Goal: Consume media (video, audio)

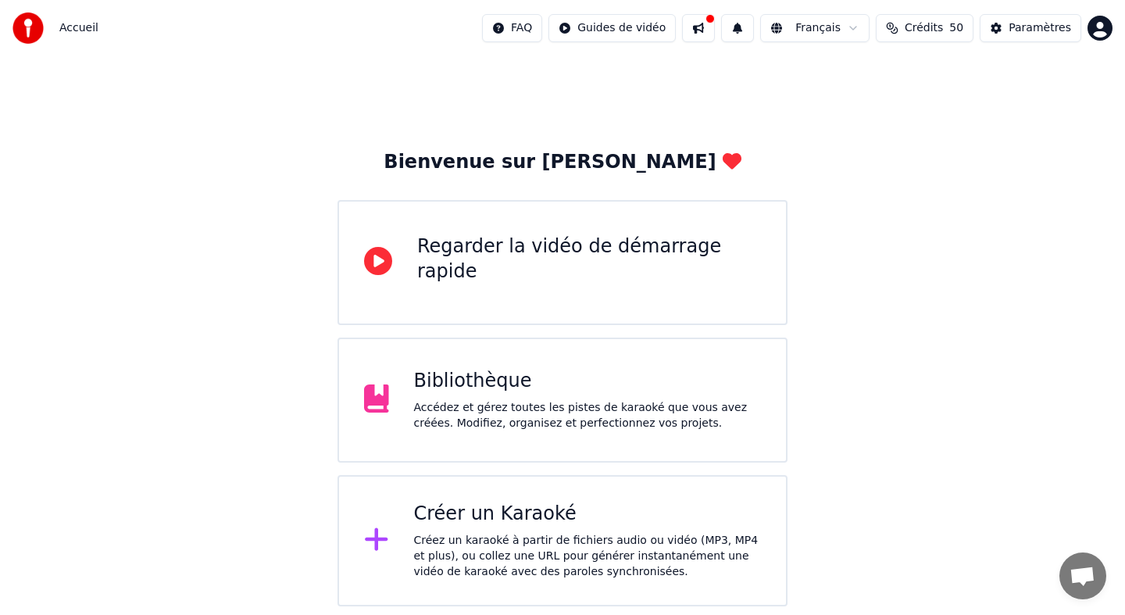
click at [576, 386] on div "Bibliothèque" at bounding box center [588, 381] width 348 height 25
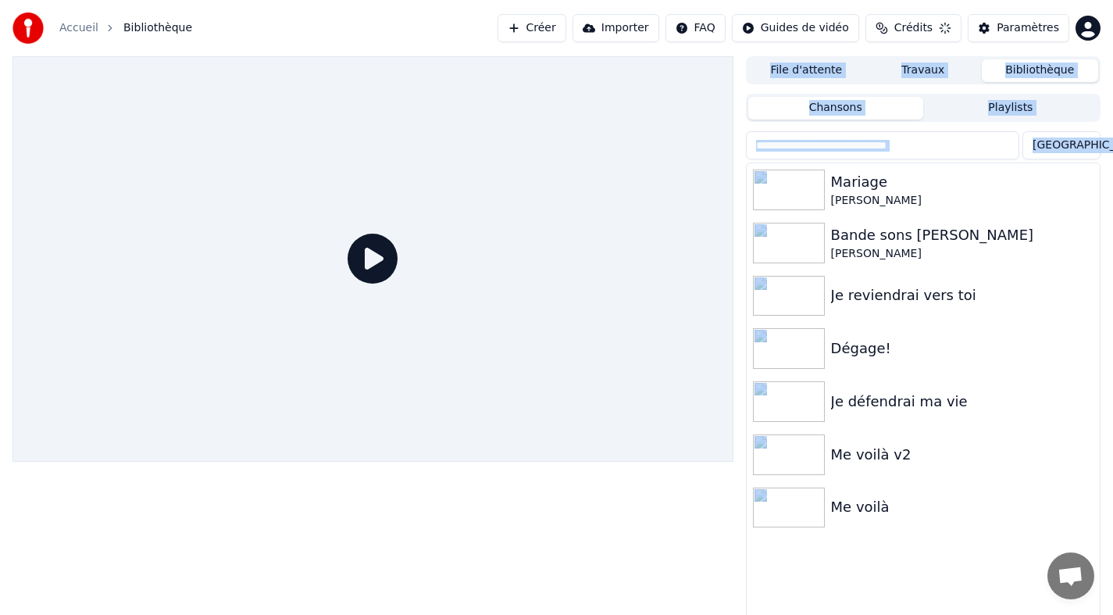
click at [576, 386] on div at bounding box center [372, 258] width 721 height 405
click at [861, 180] on div "Mariage" at bounding box center [954, 182] width 247 height 22
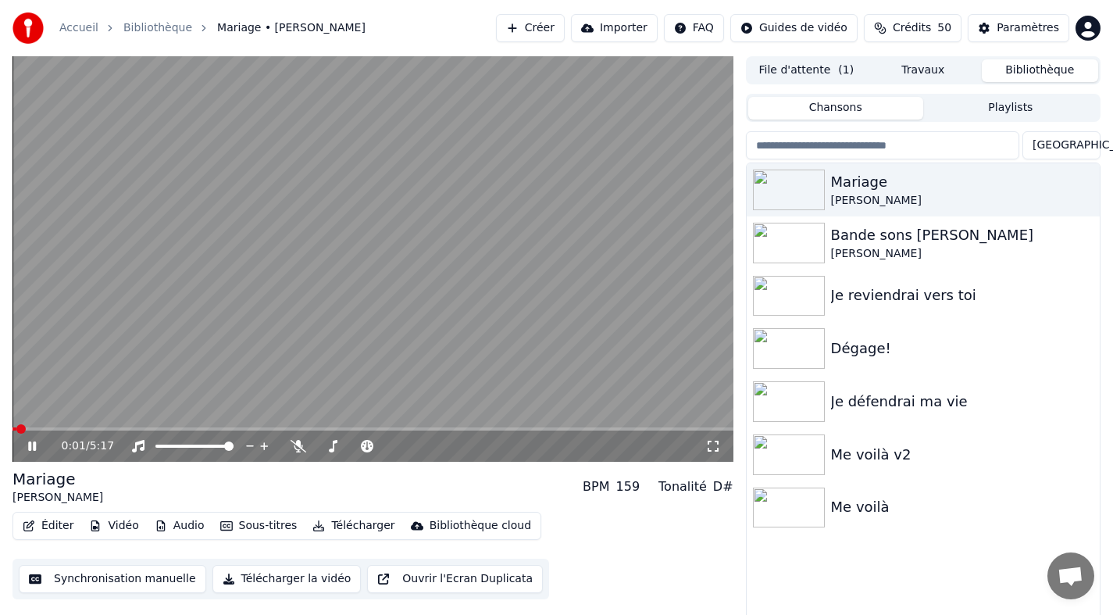
click at [32, 448] on icon at bounding box center [43, 446] width 37 height 12
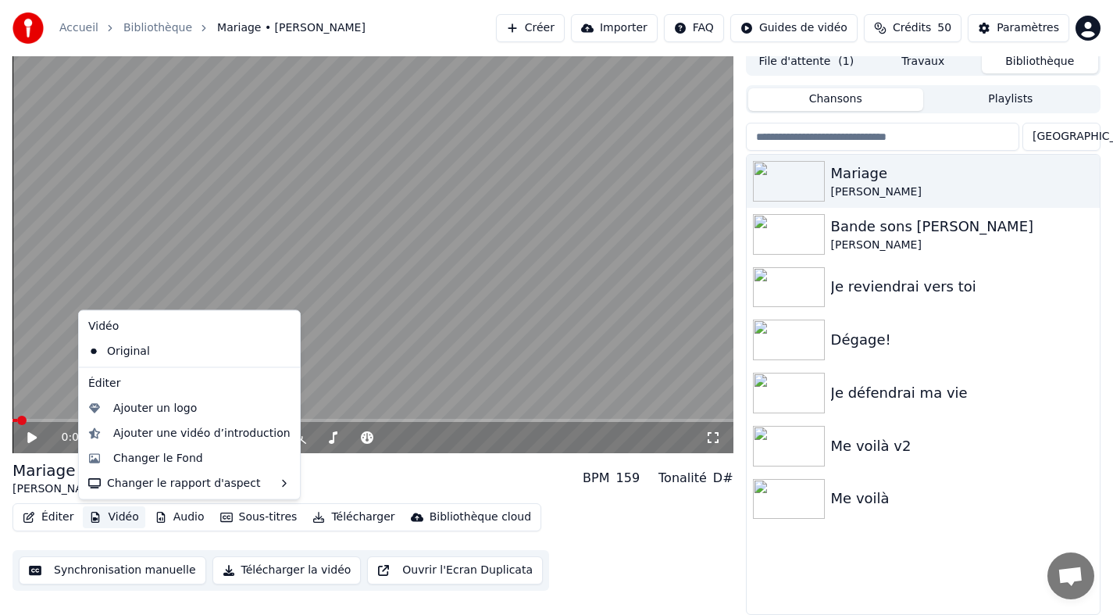
click at [121, 515] on button "Vidéo" at bounding box center [114, 517] width 62 height 22
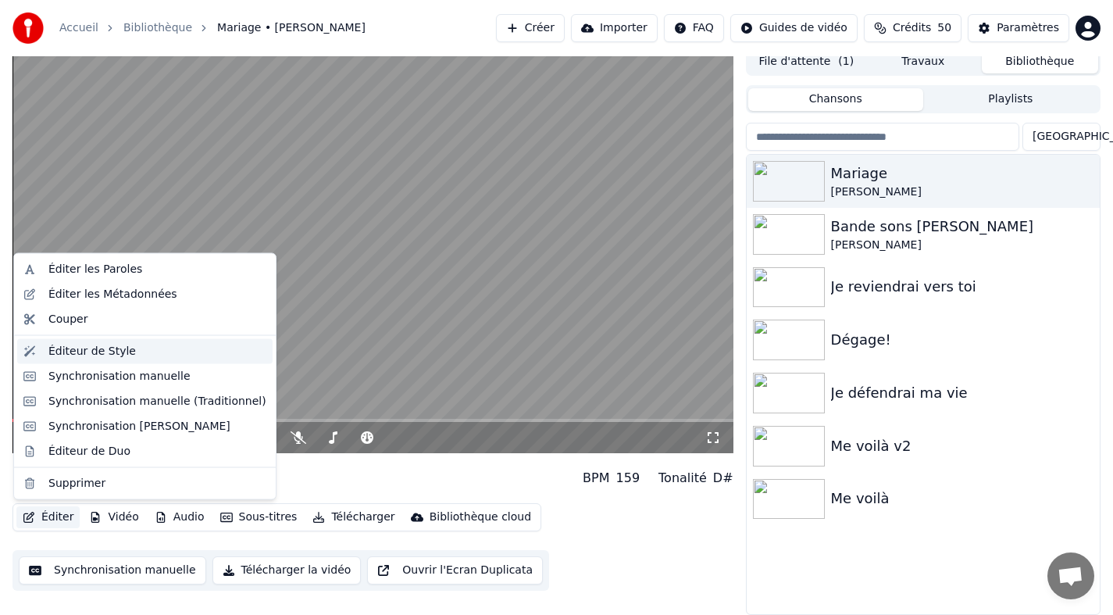
click at [92, 351] on div "Éditeur de Style" at bounding box center [91, 351] width 87 height 16
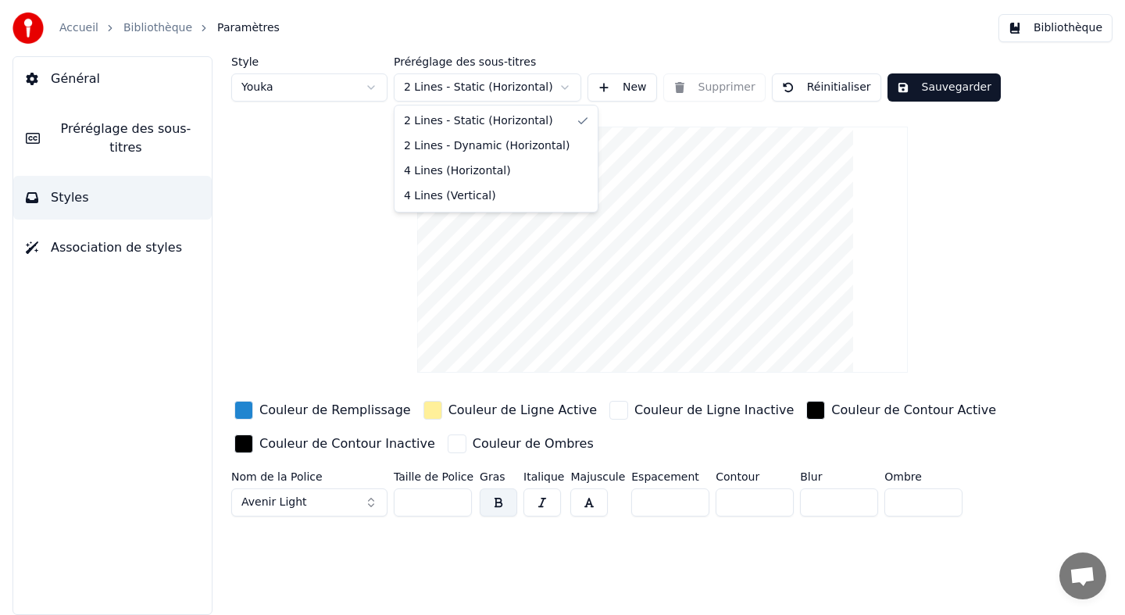
click at [460, 84] on html "Accueil Bibliothèque Paramètres Bibliothèque Général Préréglage des sous-titres…" at bounding box center [562, 307] width 1125 height 615
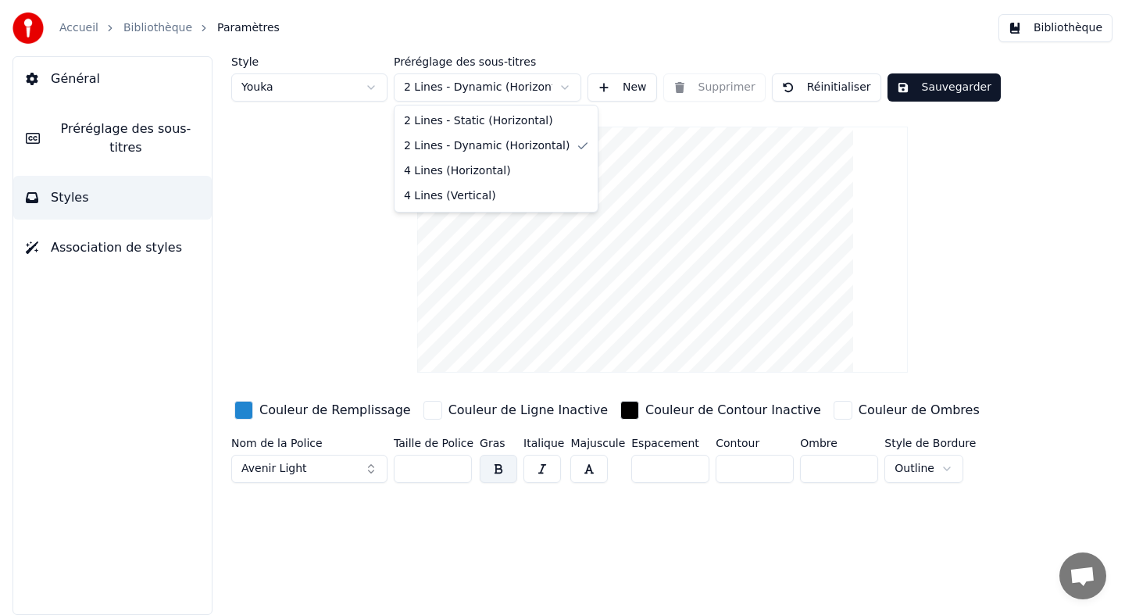
click at [455, 84] on html "Accueil Bibliothèque Paramètres Bibliothèque Général Préréglage des sous-titres…" at bounding box center [562, 307] width 1125 height 615
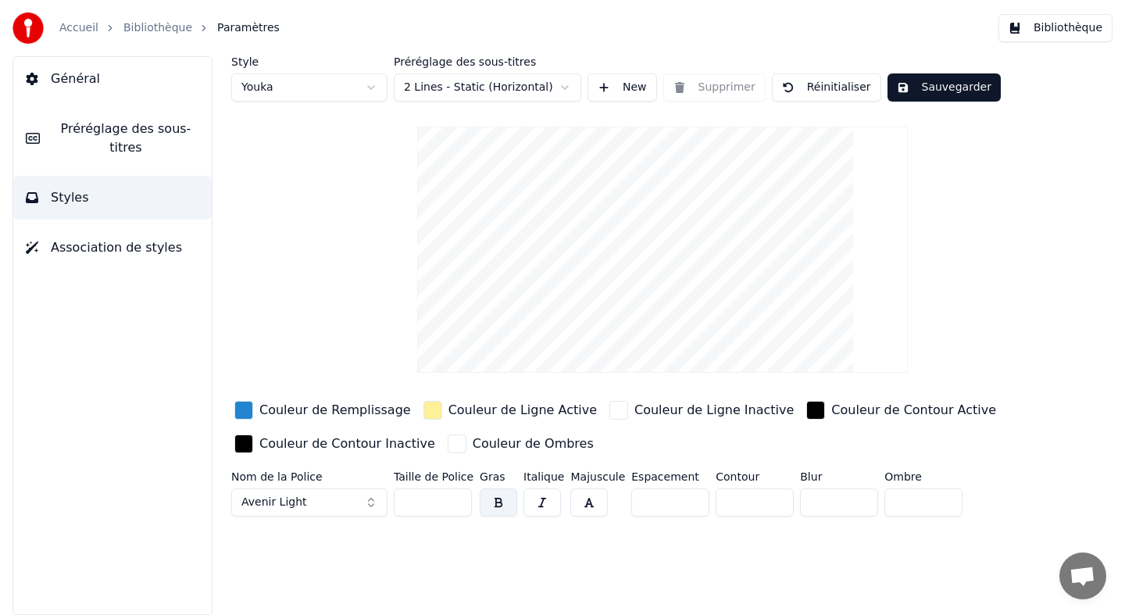
click at [331, 91] on html "Accueil Bibliothèque Paramètres Bibliothèque Général Préréglage des sous-titres…" at bounding box center [562, 307] width 1125 height 615
click at [163, 126] on span "Préréglage des sous-titres" at bounding box center [125, 137] width 147 height 37
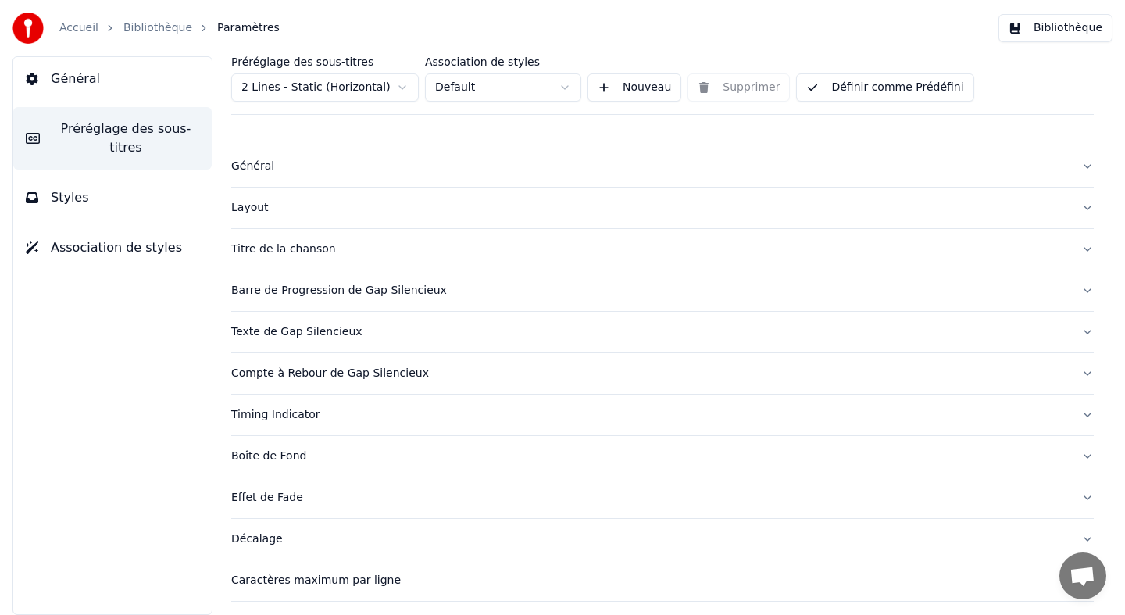
click at [254, 206] on div "Layout" at bounding box center [649, 208] width 837 height 16
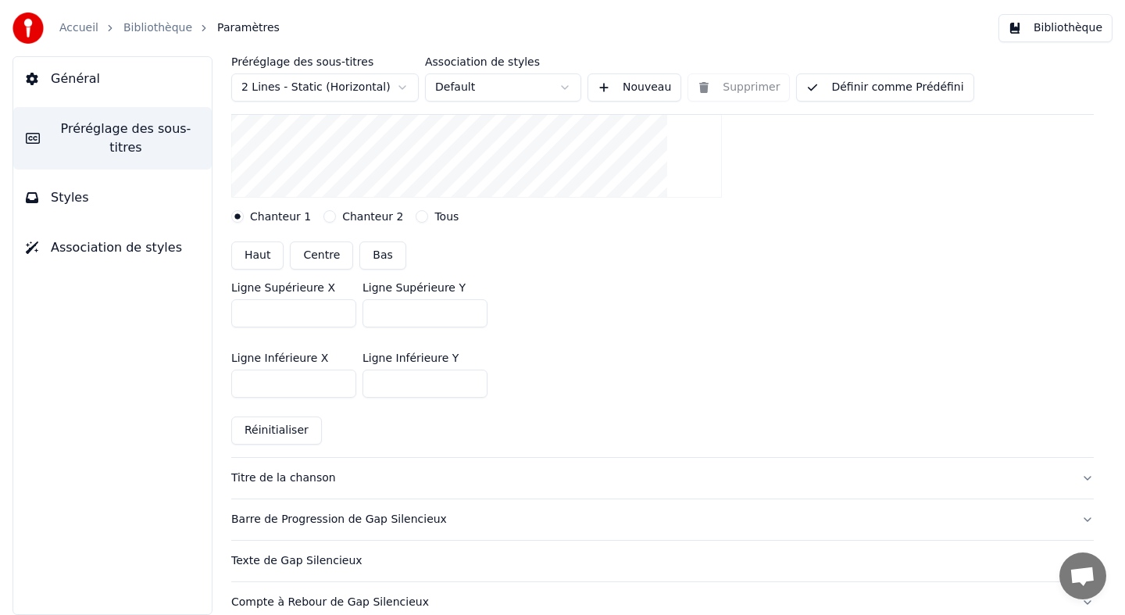
scroll to position [312, 0]
click at [328, 515] on div "Barre de Progression de Gap Silencieux" at bounding box center [649, 518] width 837 height 16
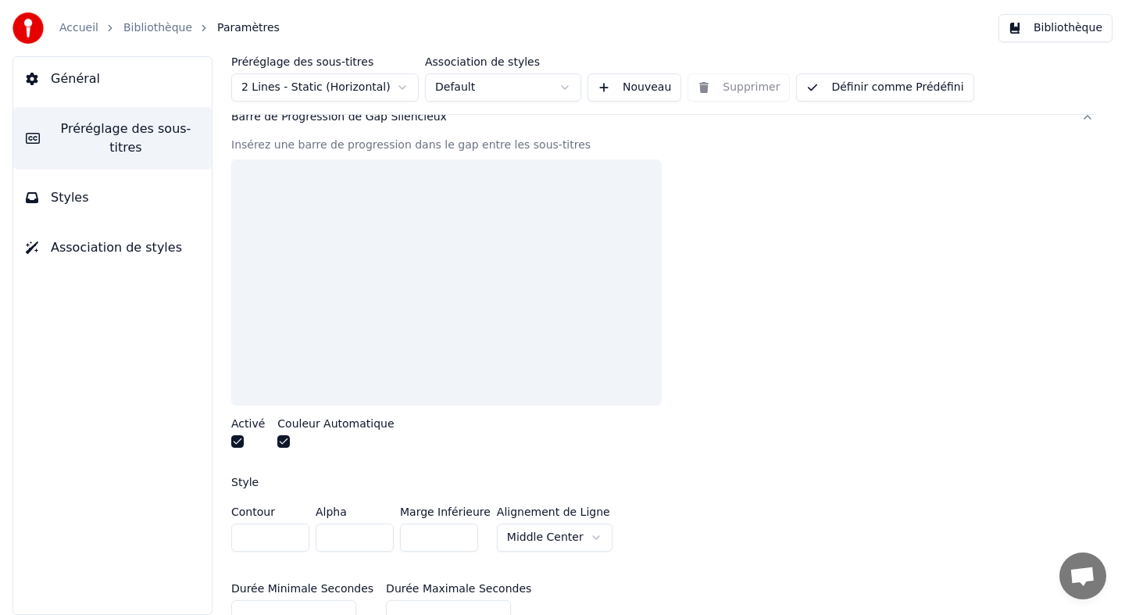
scroll to position [162, 0]
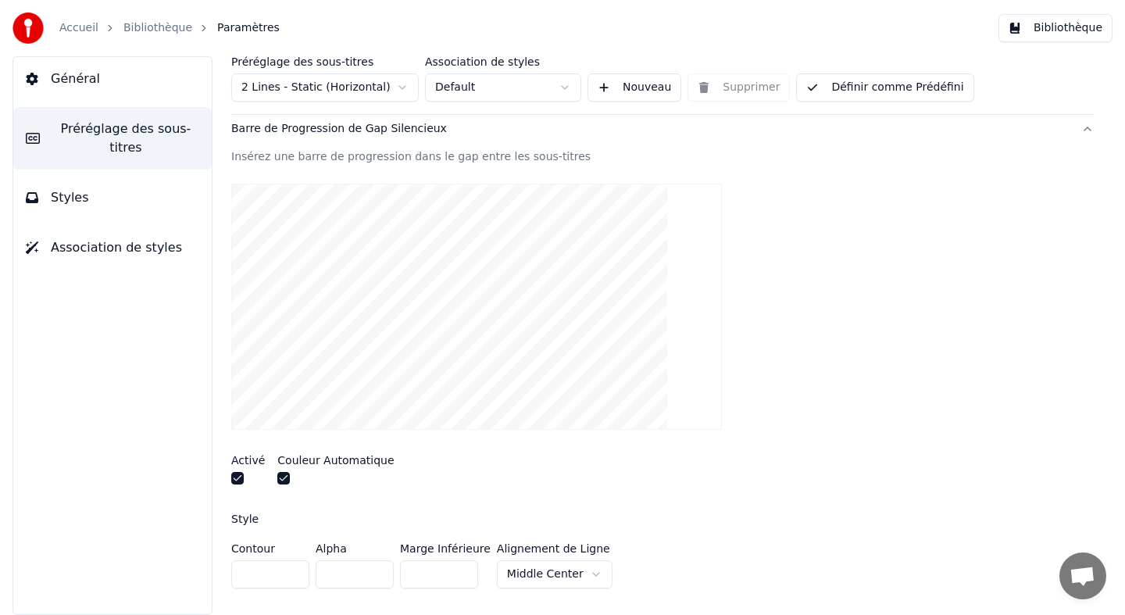
click at [235, 479] on button "button" at bounding box center [237, 478] width 12 height 12
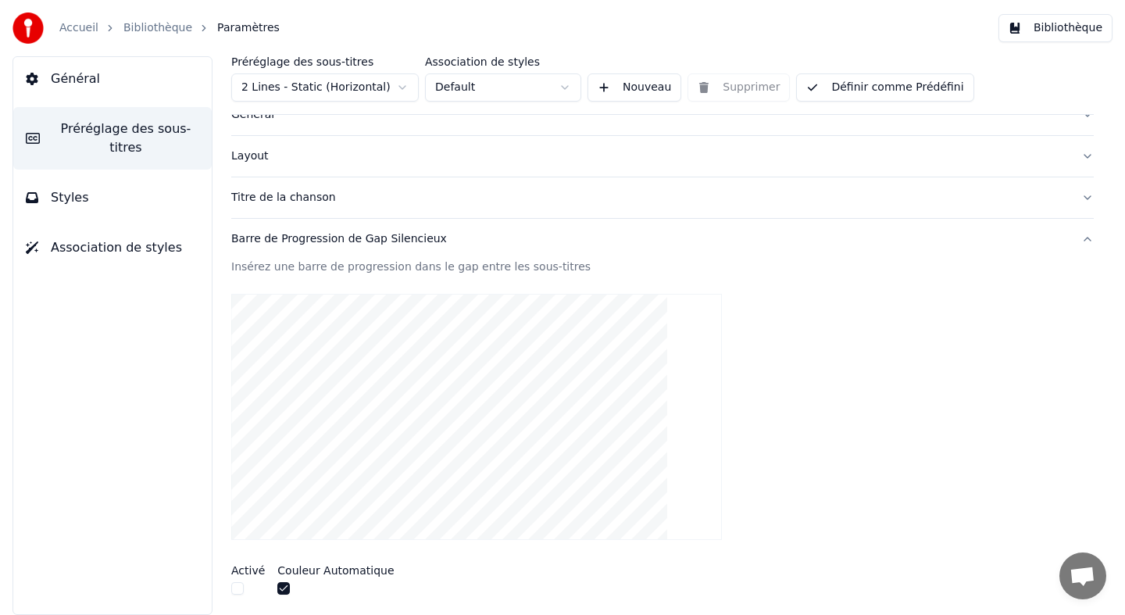
scroll to position [0, 0]
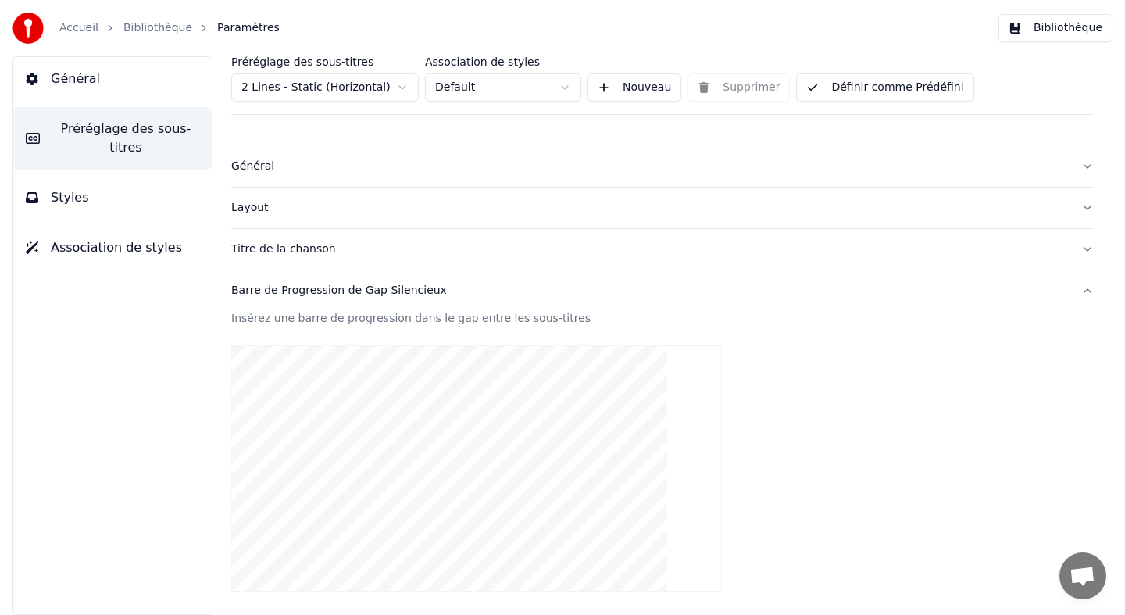
click at [897, 88] on button "Définir comme Prédéfini" at bounding box center [884, 87] width 177 height 28
click at [852, 83] on button "Terminé" at bounding box center [840, 87] width 88 height 28
click at [1048, 36] on button "Bibliothèque" at bounding box center [1055, 28] width 114 height 28
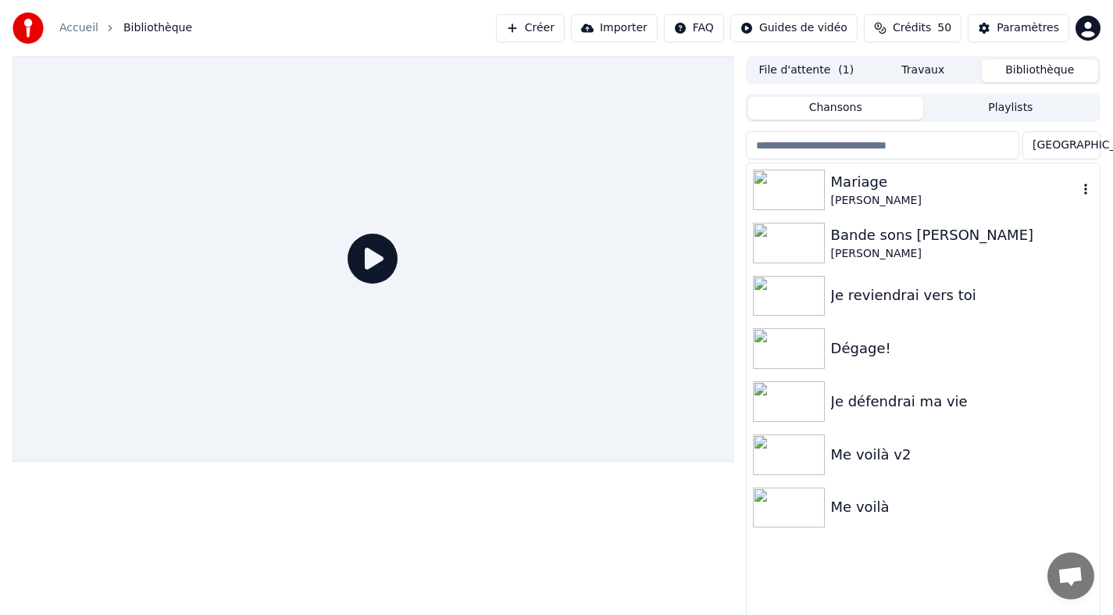
click at [779, 188] on img at bounding box center [789, 189] width 72 height 41
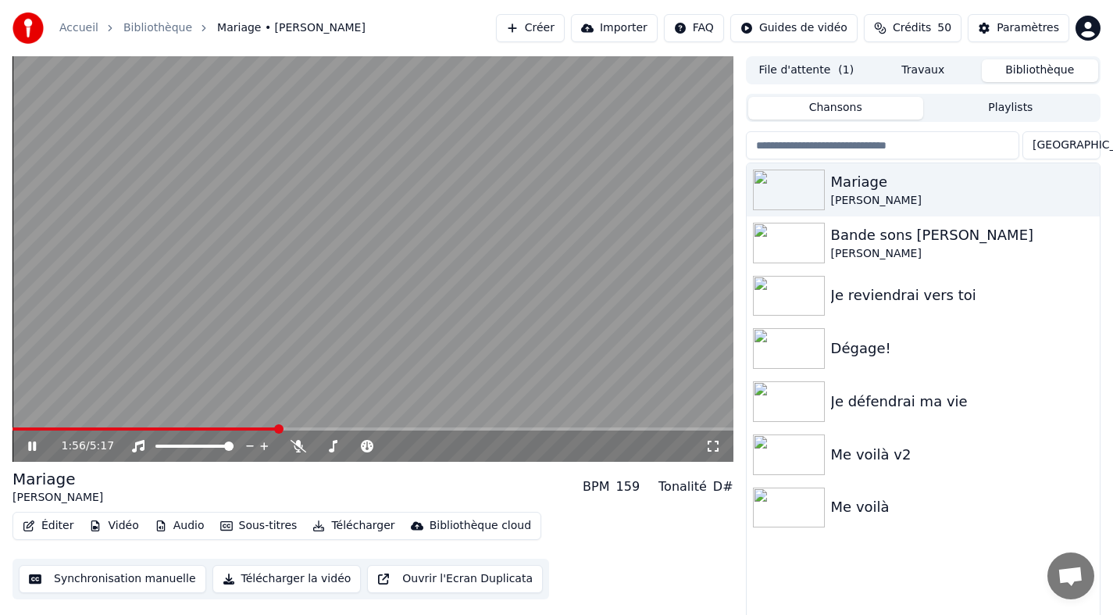
click at [546, 429] on span at bounding box center [372, 428] width 721 height 3
click at [32, 445] on icon at bounding box center [43, 446] width 37 height 12
click at [1082, 187] on icon "button" at bounding box center [1086, 189] width 16 height 12
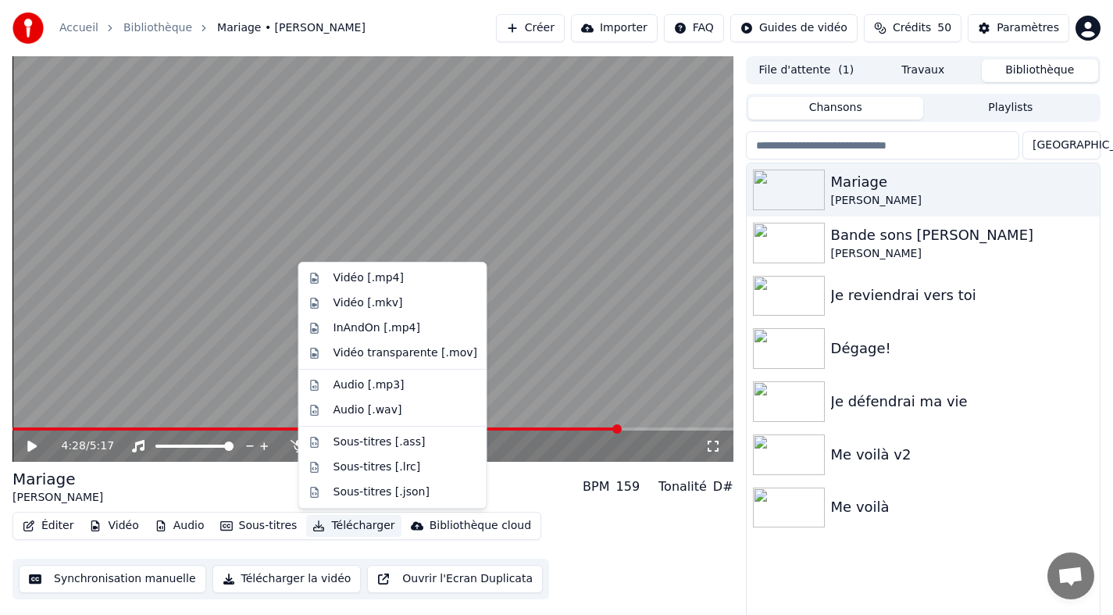
click at [358, 526] on button "Télécharger" at bounding box center [353, 526] width 95 height 22
click at [382, 282] on div "Vidéo [.mp4]" at bounding box center [368, 278] width 70 height 16
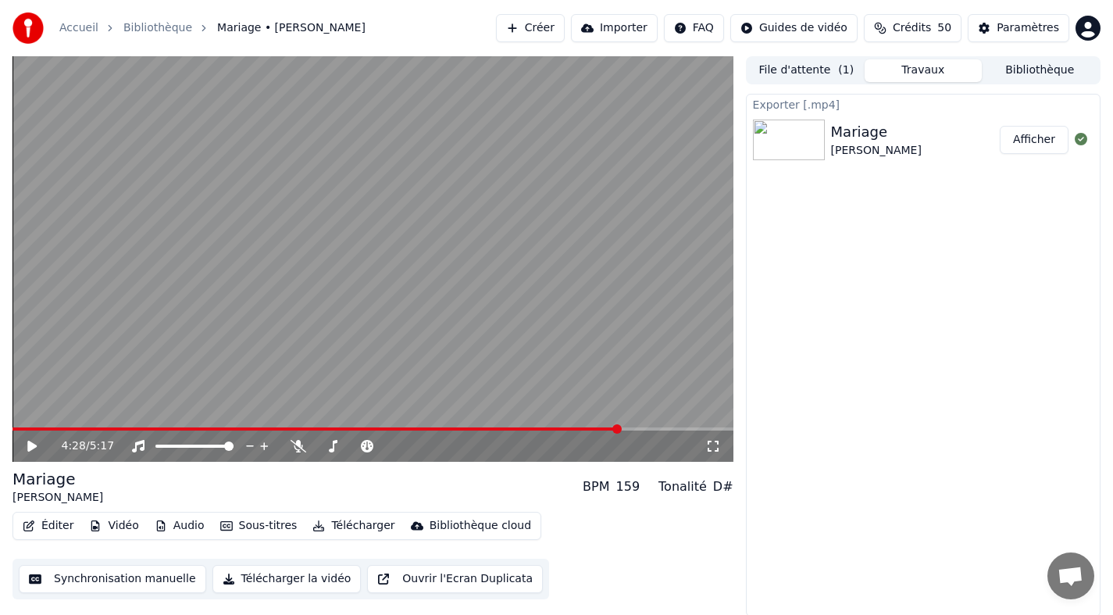
click at [1012, 132] on button "Afficher" at bounding box center [1034, 140] width 69 height 28
